Goal: Find specific page/section: Find specific page/section

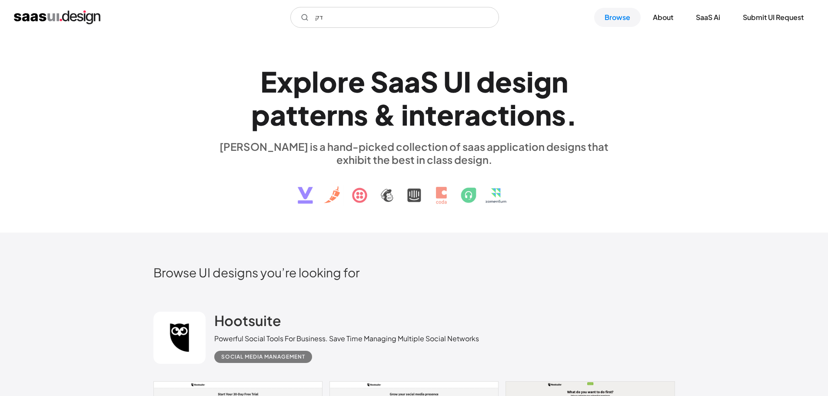
type input "ד"
click at [643, 129] on div "E x p l o r e S a a S U I d e s i g n p a t t e r n s & i n t e r a c t i o n s…" at bounding box center [414, 134] width 522 height 156
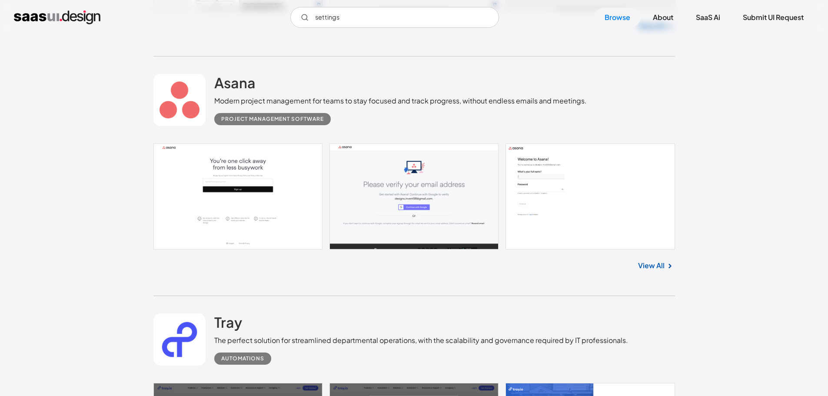
scroll to position [478, 0]
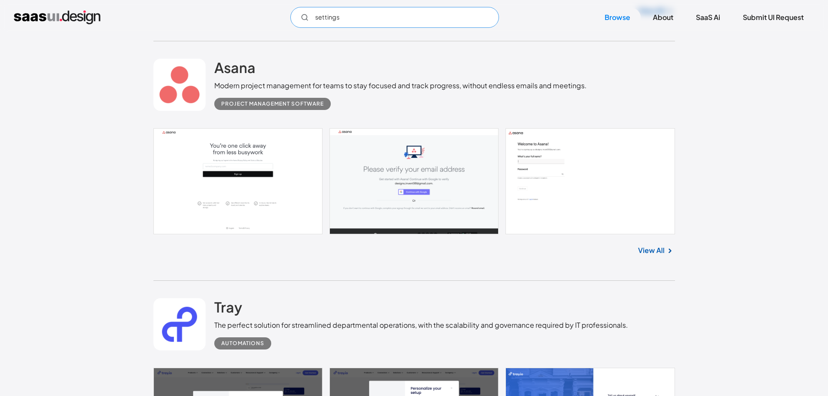
click at [417, 17] on input "settings" at bounding box center [394, 17] width 209 height 21
click at [305, 16] on icon "Email Form" at bounding box center [305, 17] width 8 height 8
click at [345, 16] on input "settings" at bounding box center [394, 17] width 209 height 21
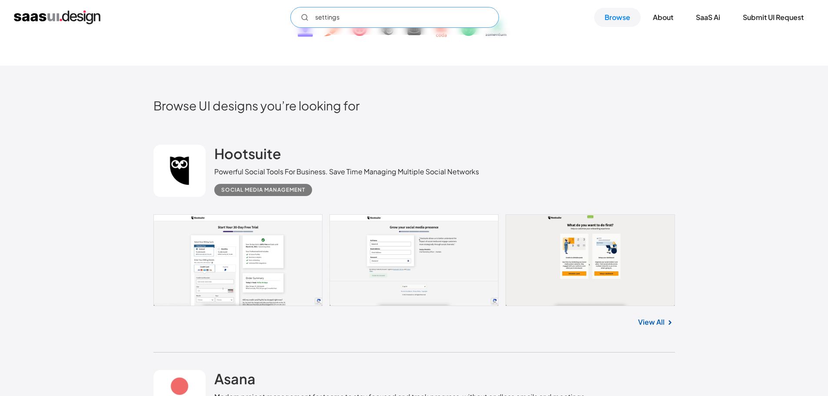
scroll to position [174, 0]
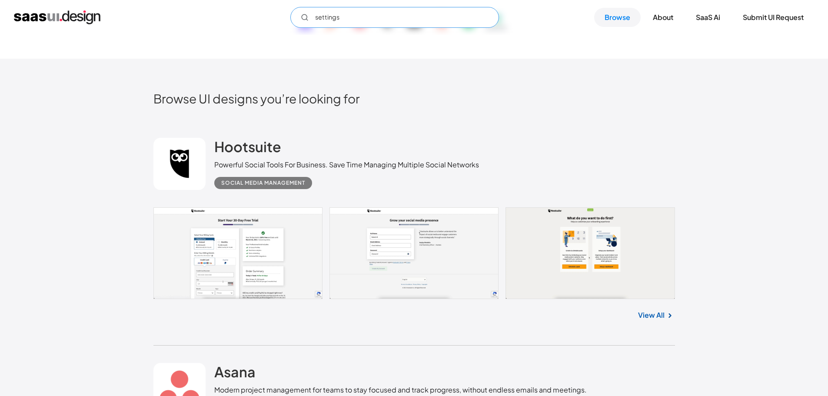
click at [379, 15] on input "settings" at bounding box center [394, 17] width 209 height 21
type input "banner"
click at [716, 21] on link "SaaS Ai" at bounding box center [708, 17] width 45 height 19
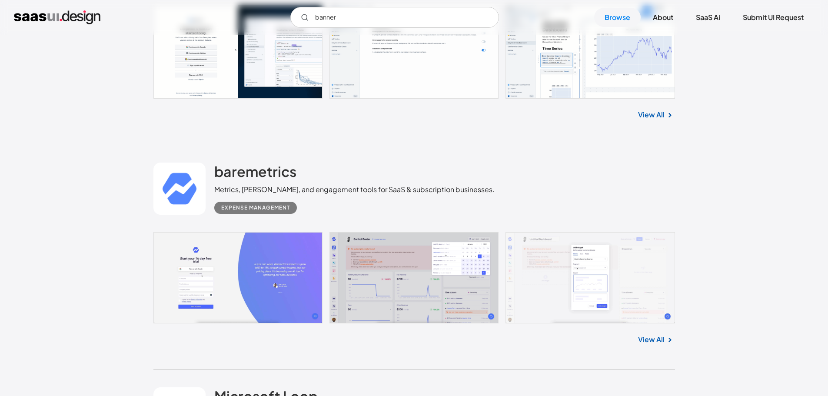
scroll to position [5130, 0]
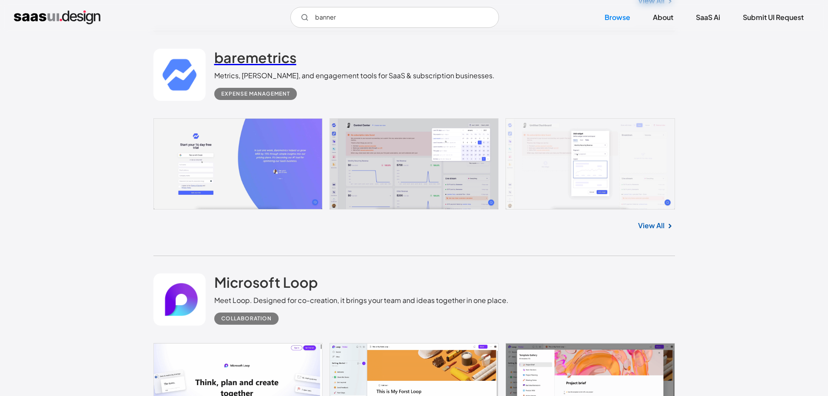
click at [263, 55] on h2 "baremetrics" at bounding box center [255, 57] width 82 height 17
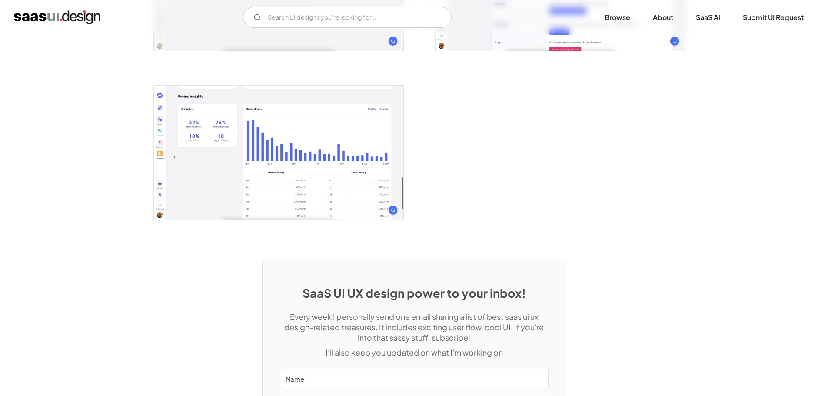
scroll to position [1779, 0]
